Goal: Information Seeking & Learning: Learn about a topic

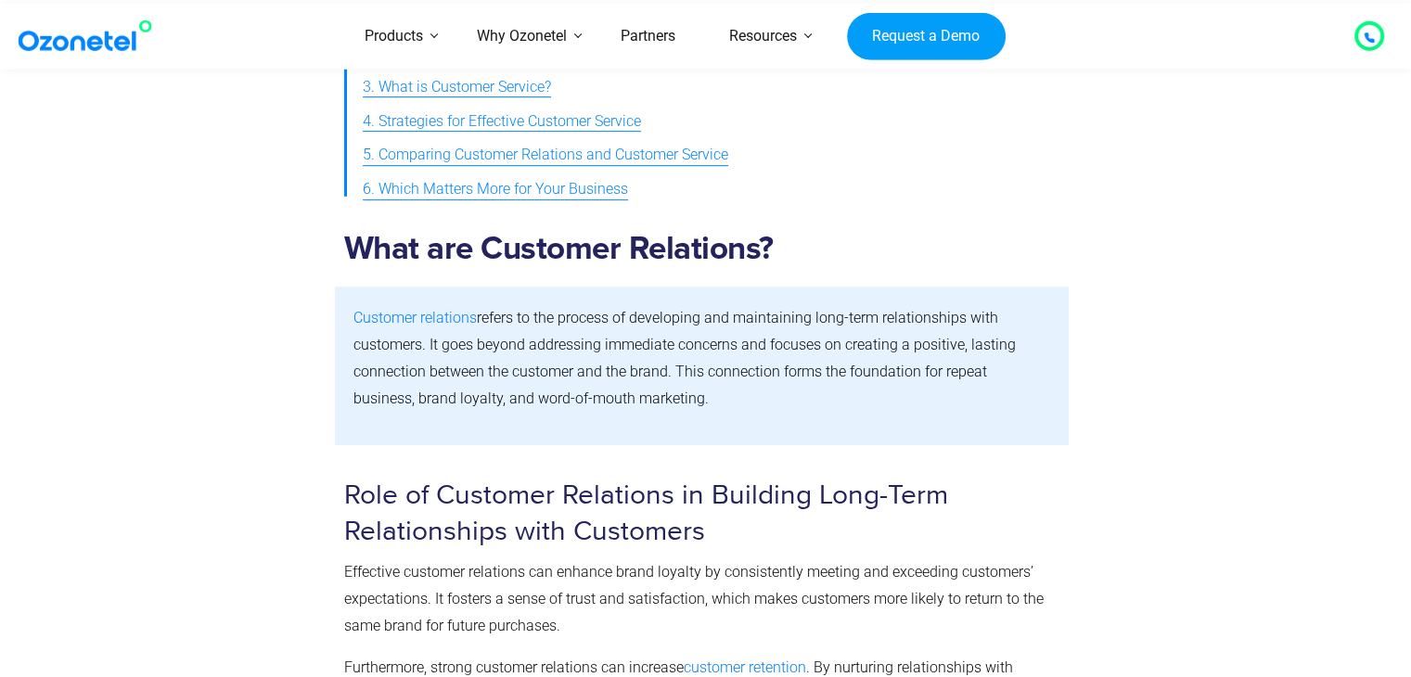
scroll to position [859, 0]
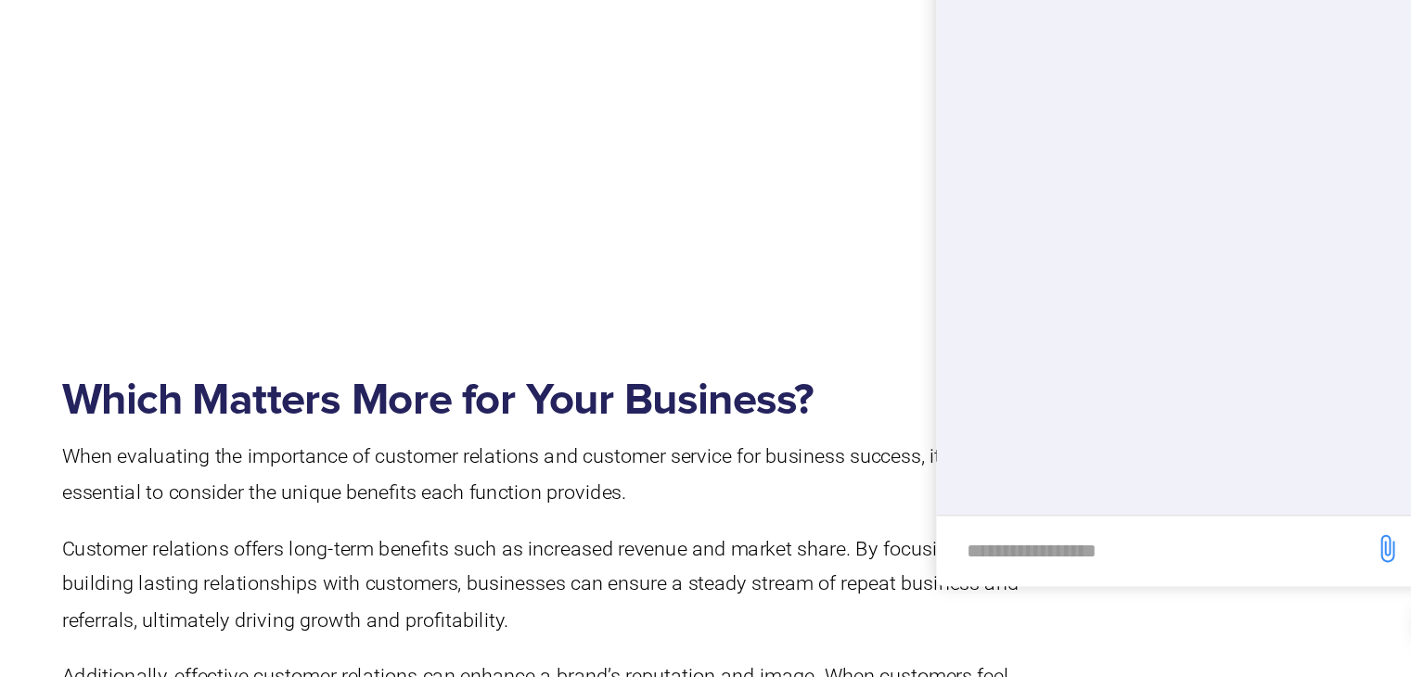
scroll to position [4569, 0]
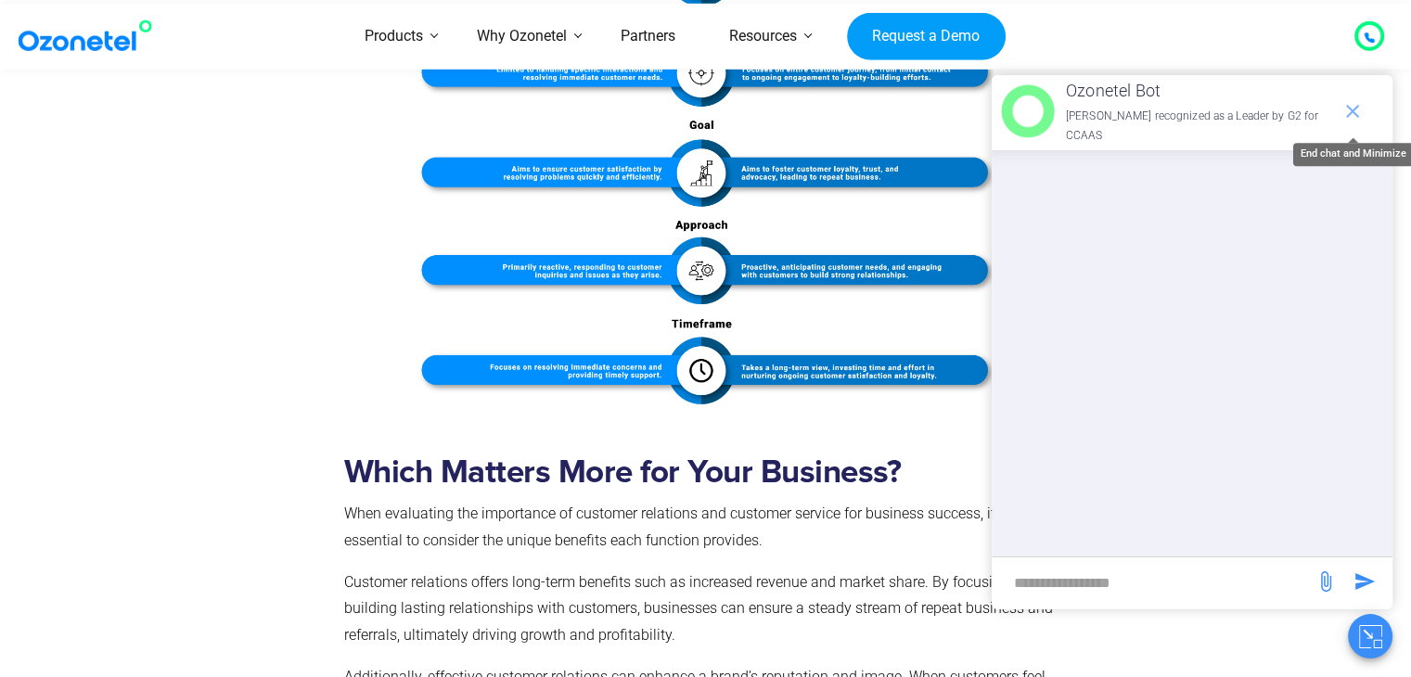
click at [1351, 107] on icon "end chat or minimize" at bounding box center [1353, 111] width 22 height 22
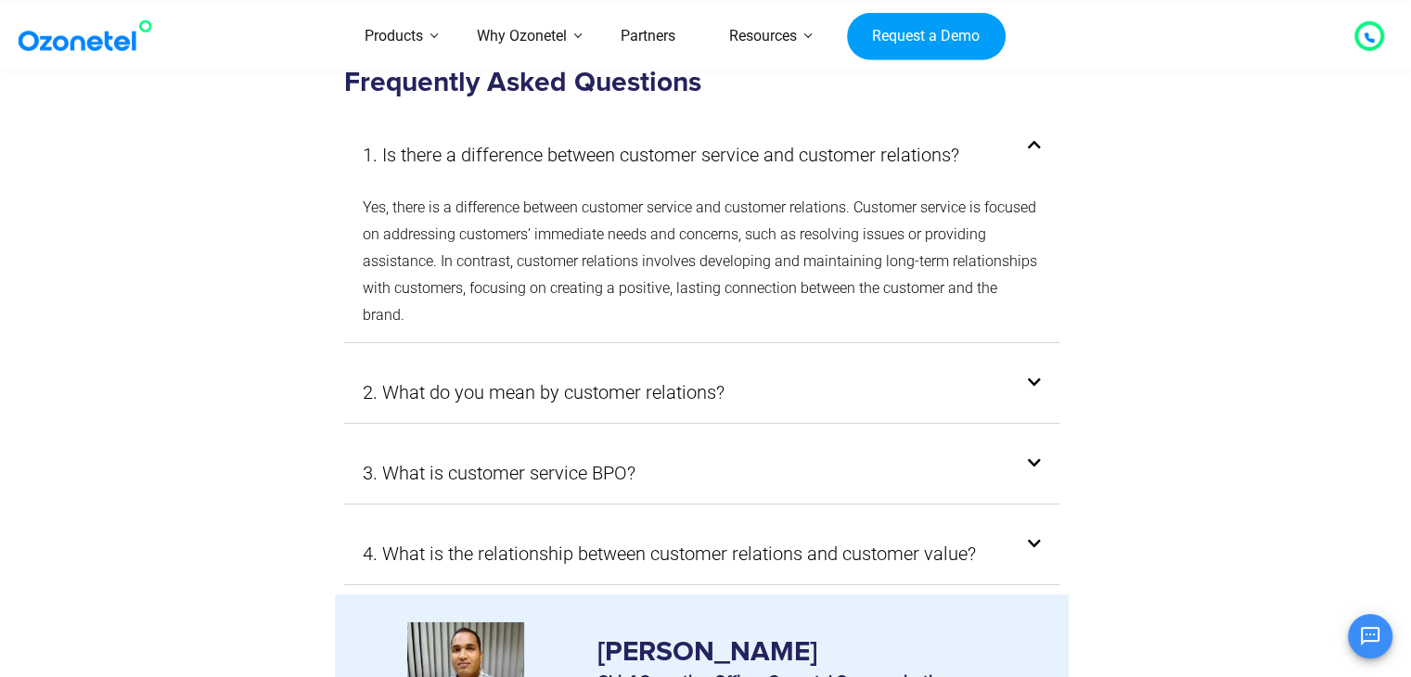
scroll to position [5880, 0]
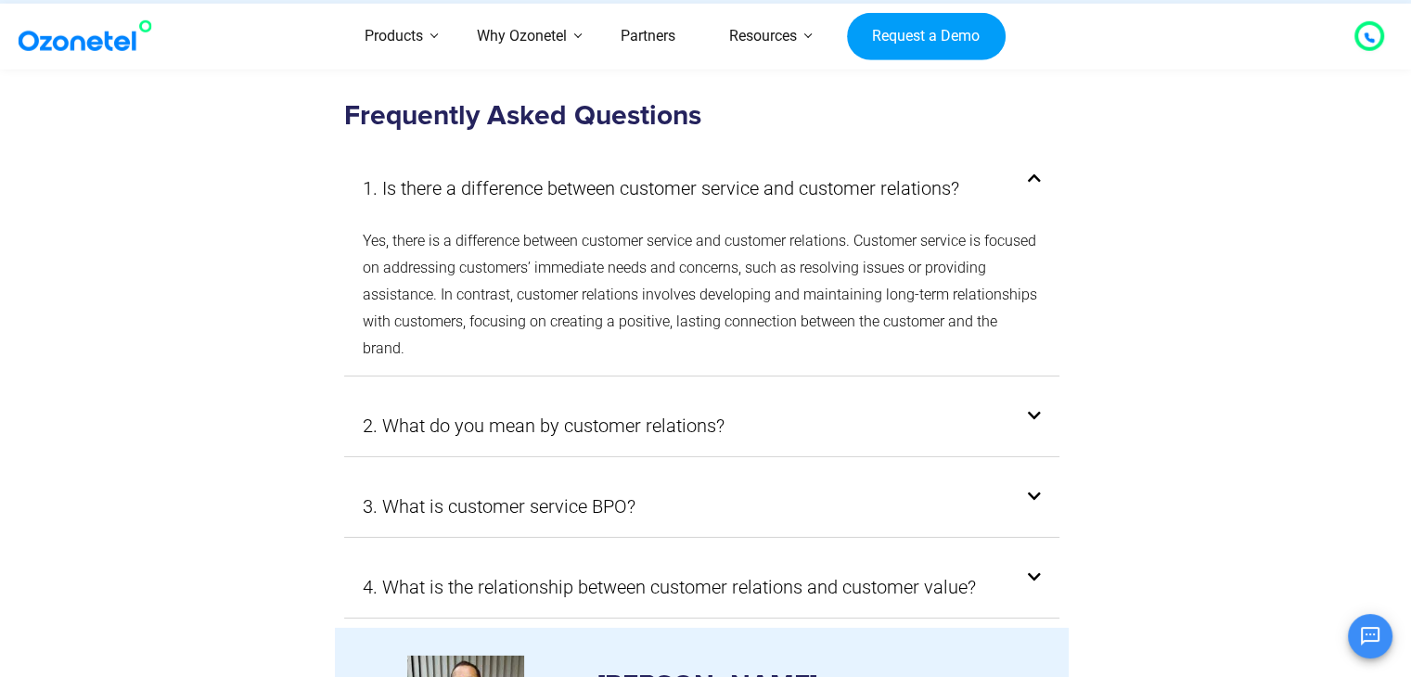
click at [1033, 395] on div "2. What do you mean by customer relations?" at bounding box center [702, 425] width 716 height 61
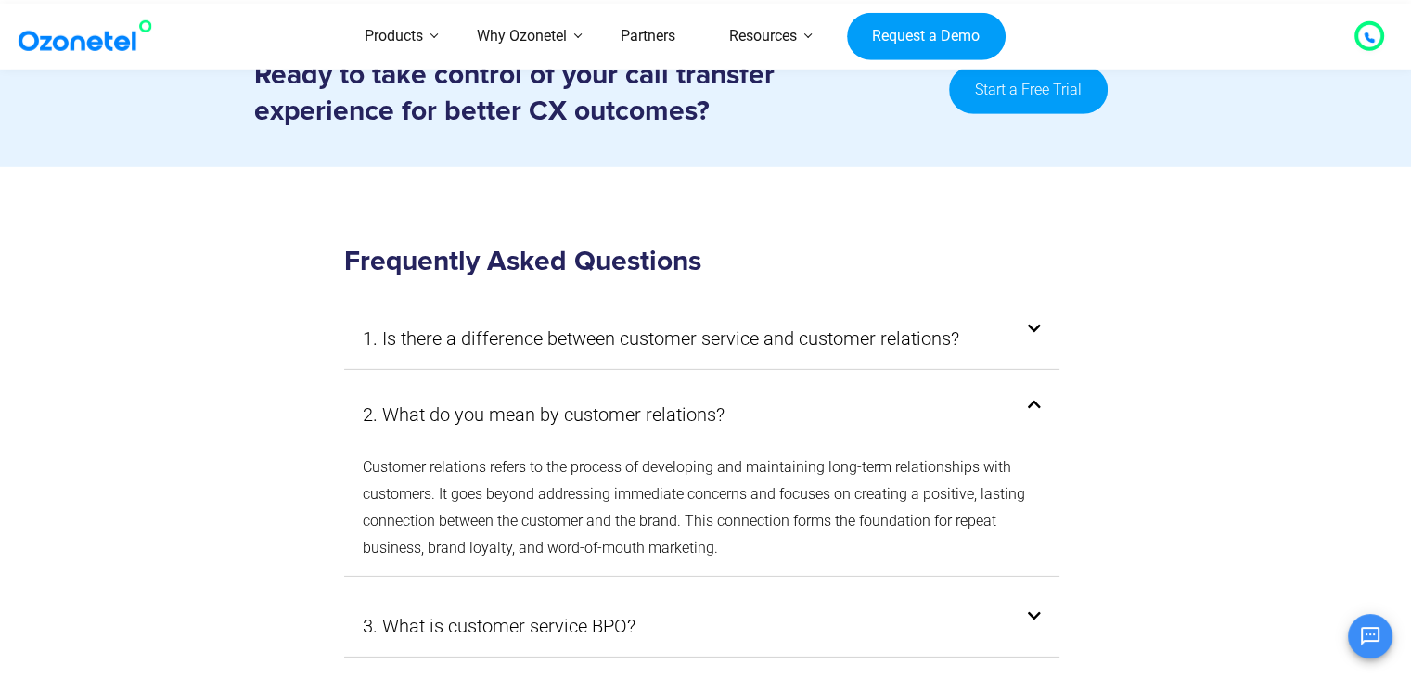
scroll to position [5694, 0]
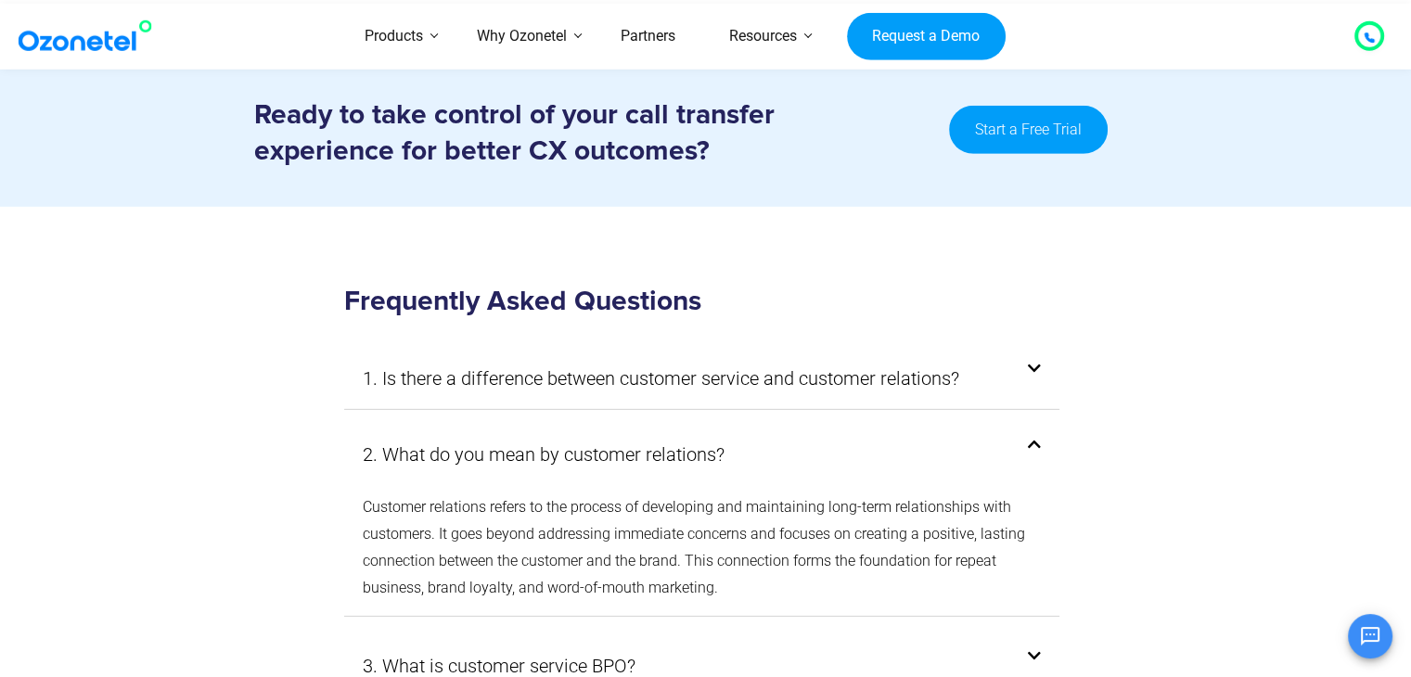
click at [1030, 380] on div "1. Is there a difference between customer service and customer relations?" at bounding box center [702, 378] width 716 height 61
